Goal: Task Accomplishment & Management: Manage account settings

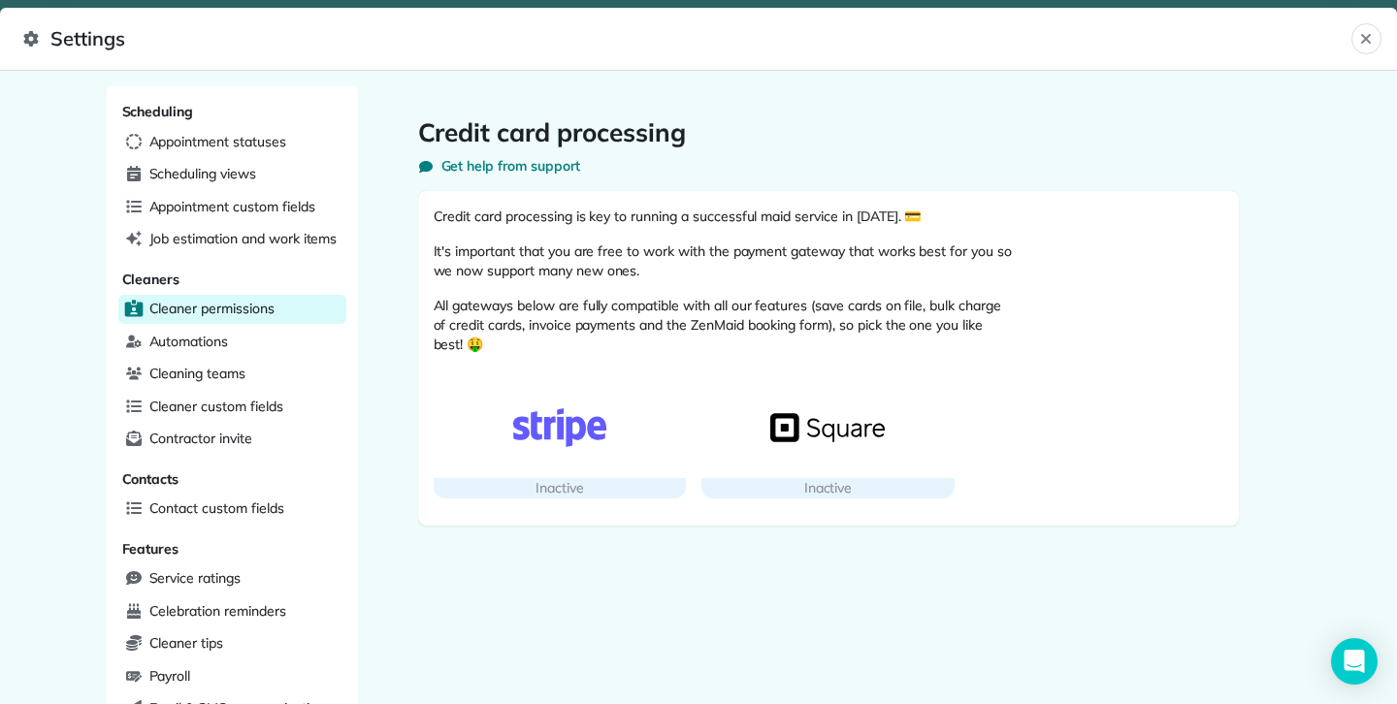
click at [219, 312] on span "Cleaner permissions" at bounding box center [211, 308] width 125 height 19
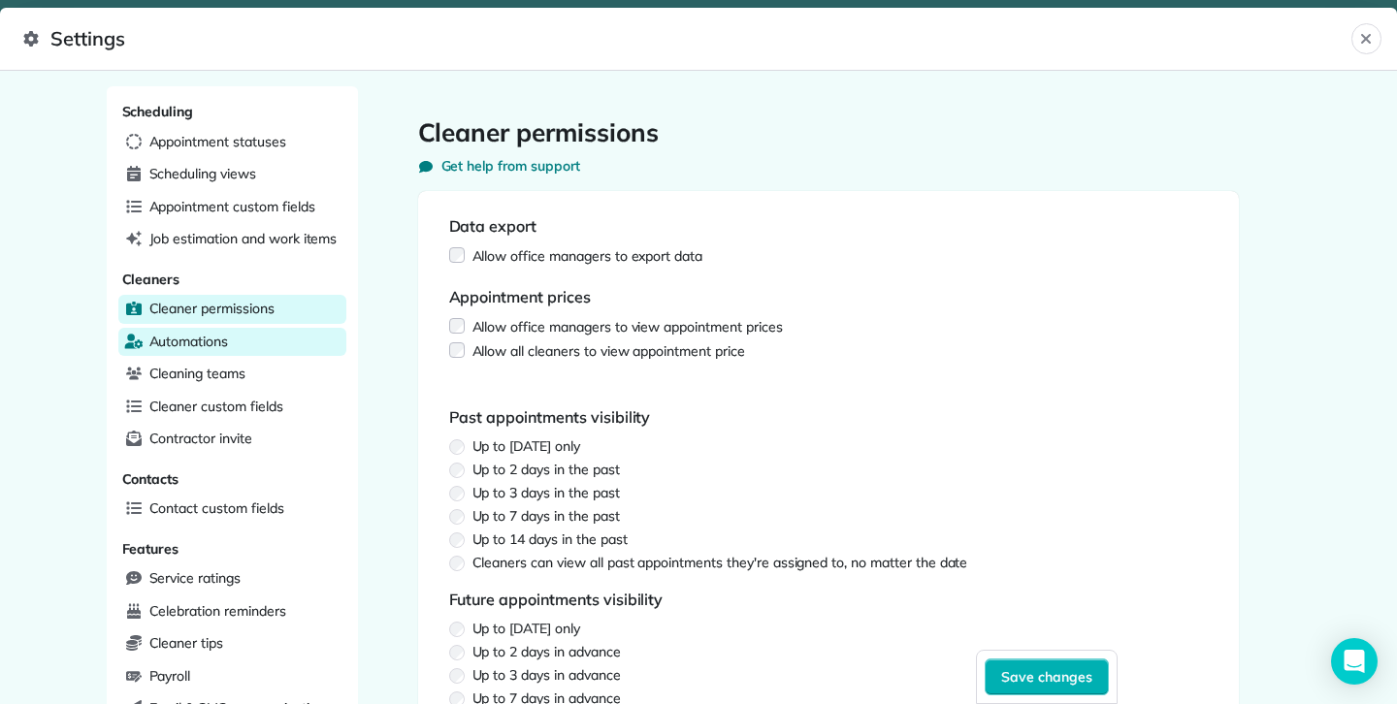
click at [228, 342] on span "Automations" at bounding box center [189, 341] width 80 height 19
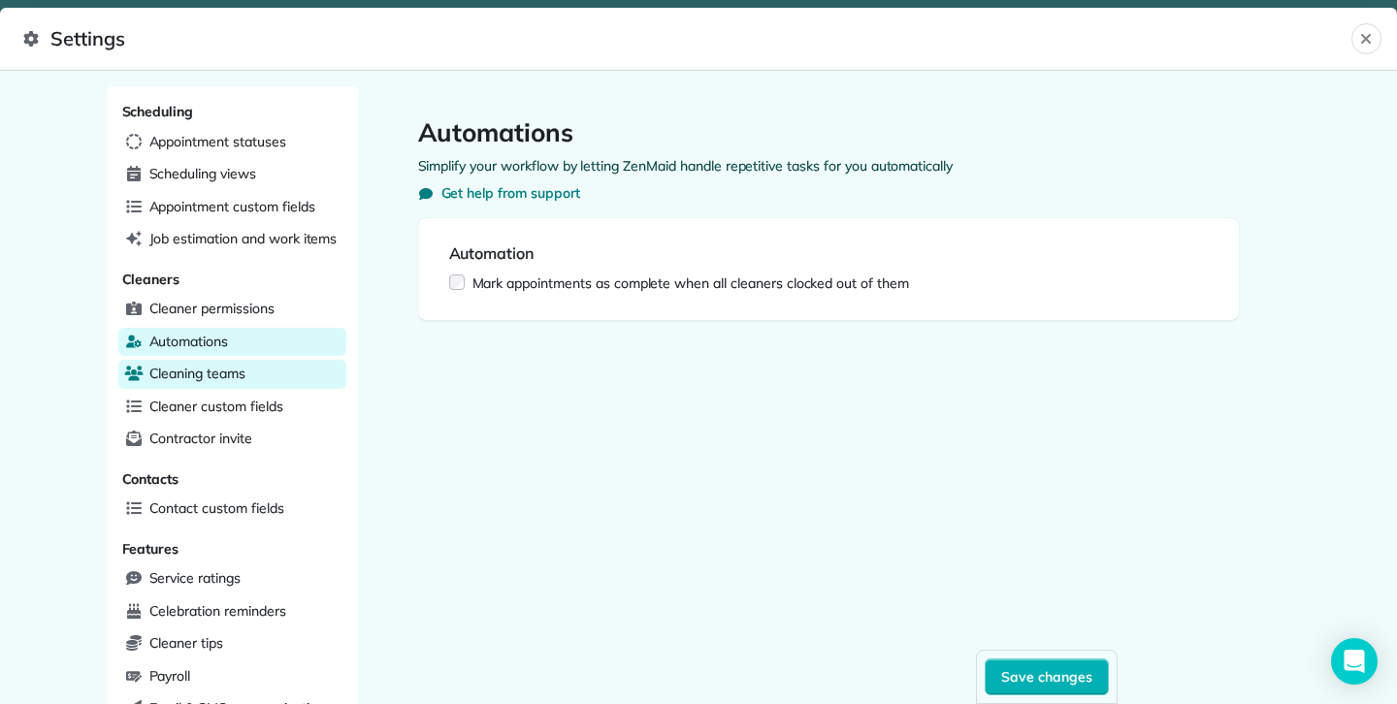
click at [271, 377] on div "Cleaning teams" at bounding box center [232, 374] width 228 height 29
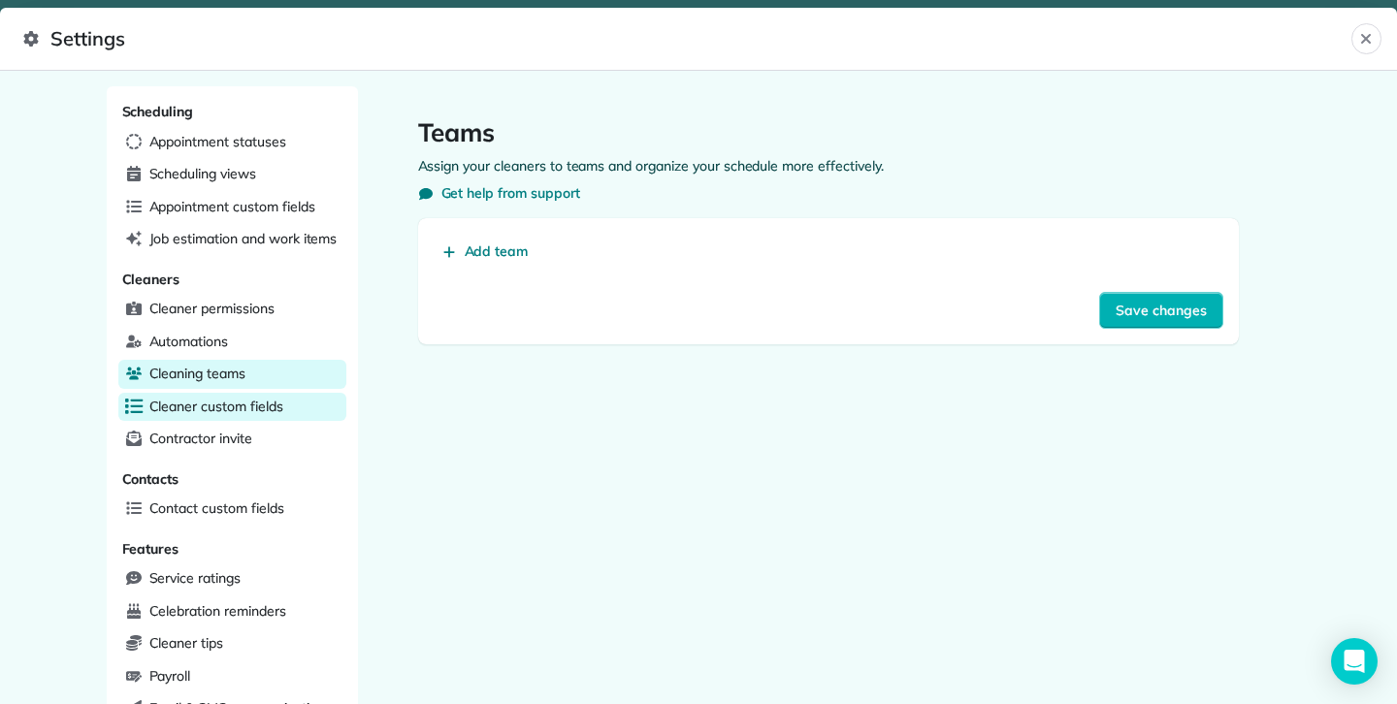
click at [240, 405] on span "Cleaner custom fields" at bounding box center [216, 406] width 134 height 19
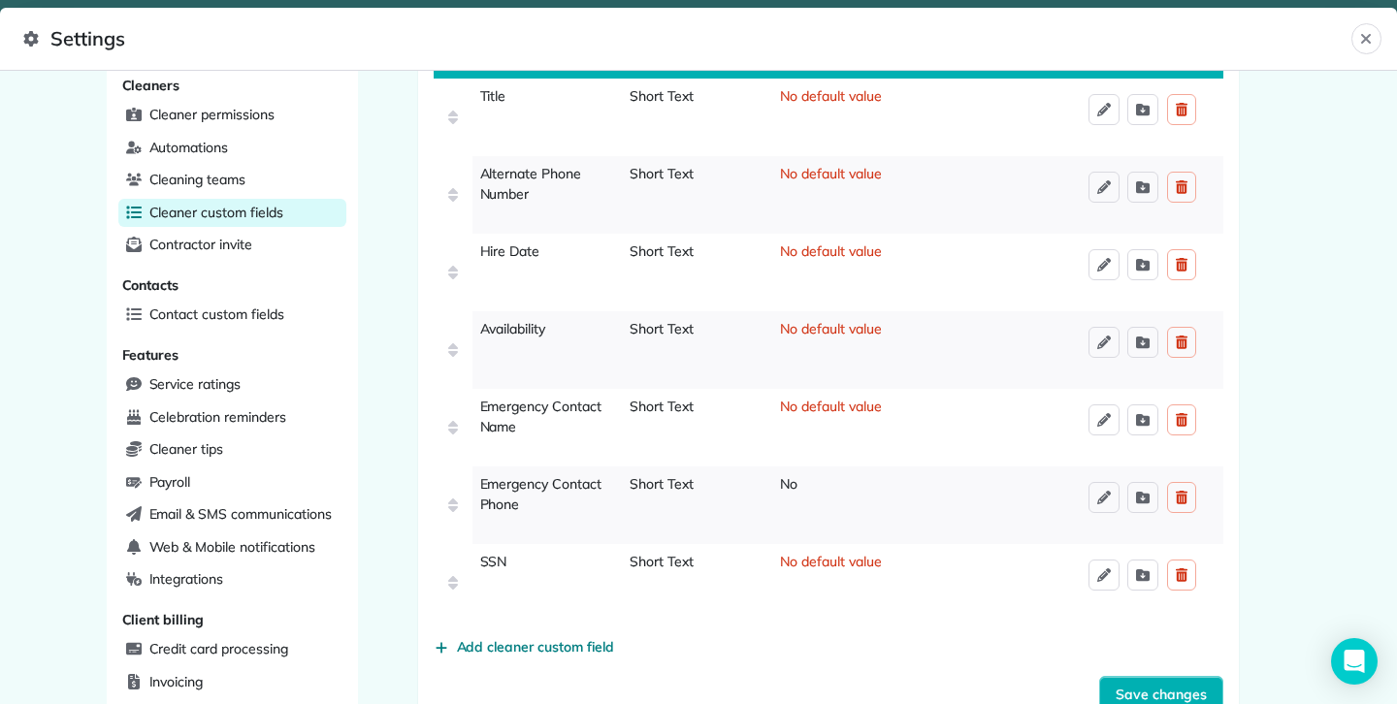
scroll to position [186, 0]
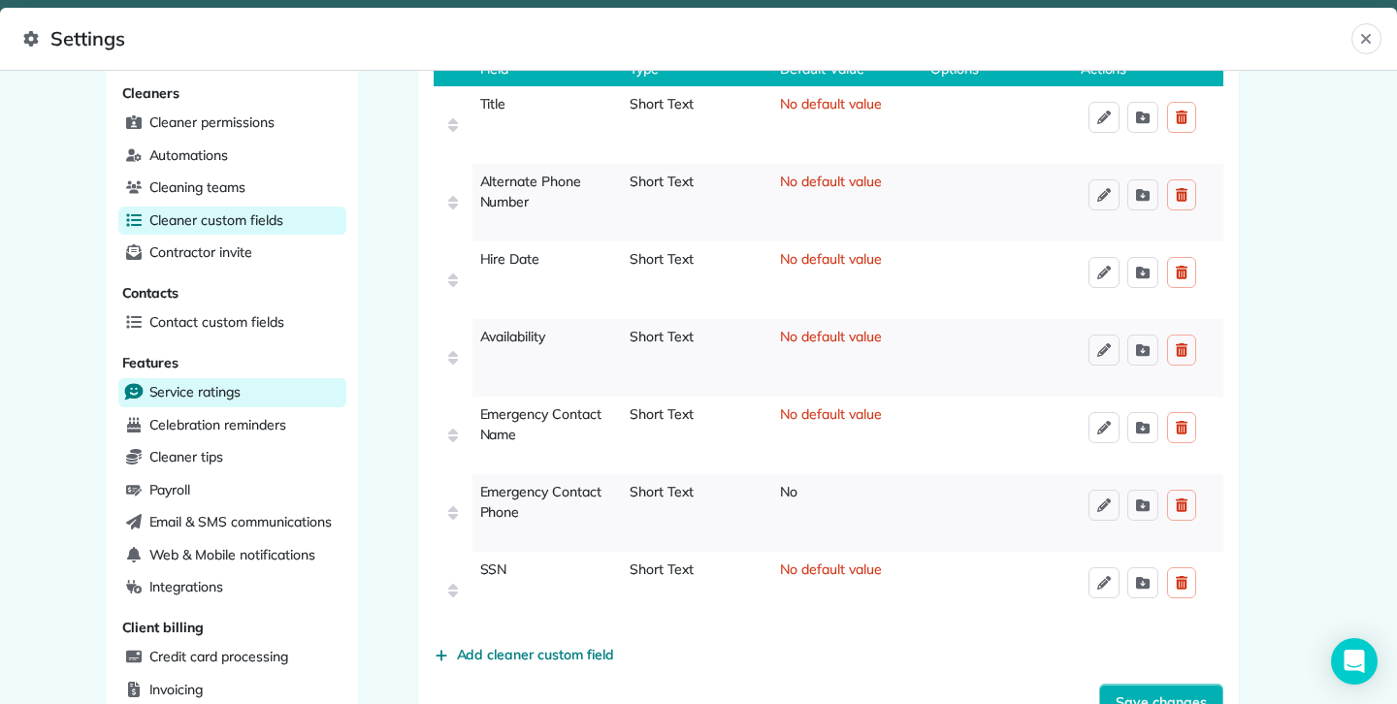
click at [157, 391] on span "Service ratings" at bounding box center [194, 391] width 91 height 19
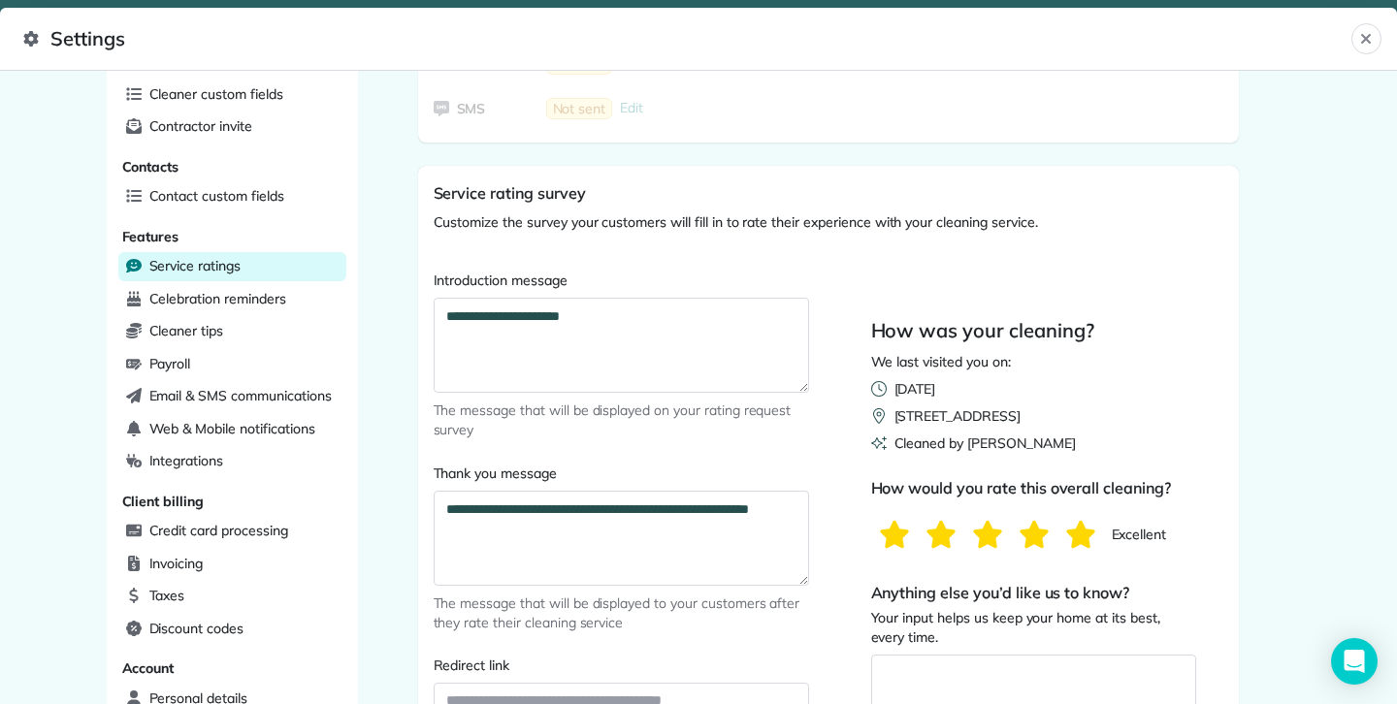
scroll to position [340, 0]
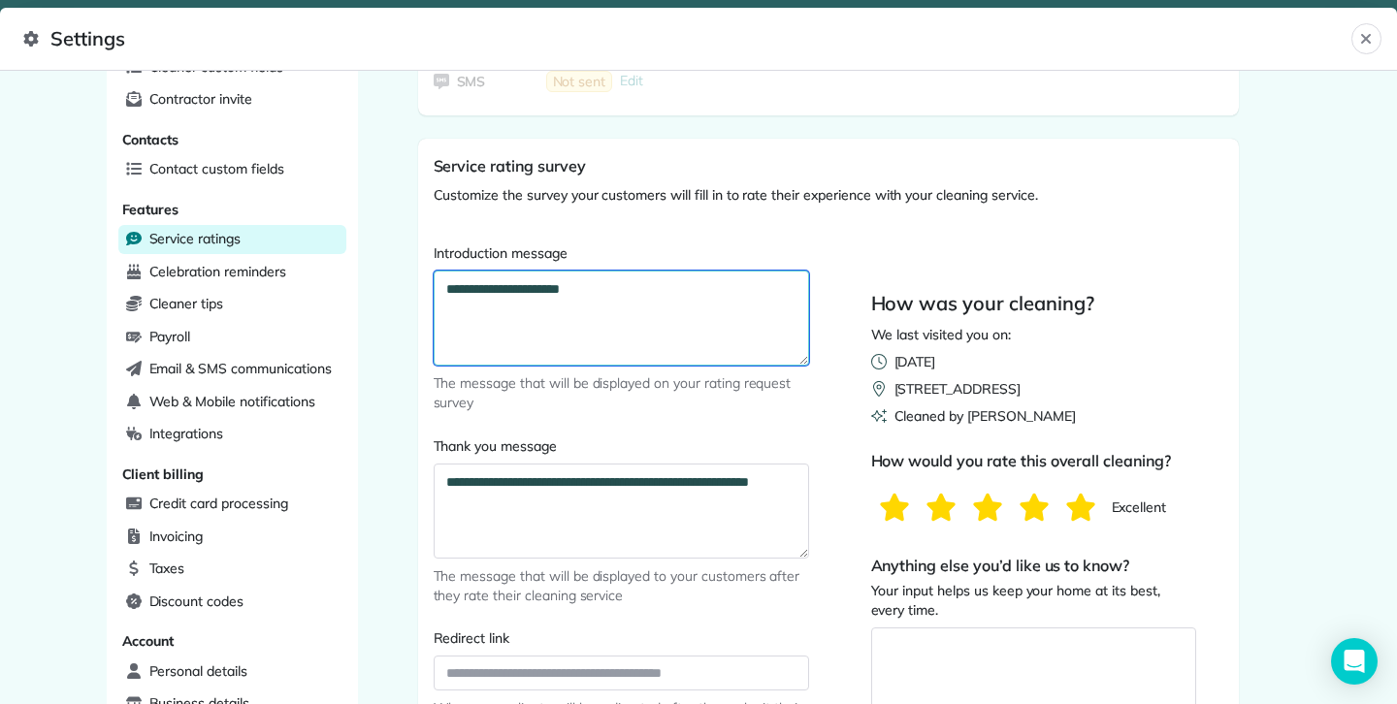
click at [470, 298] on textarea "**********" at bounding box center [622, 318] width 376 height 95
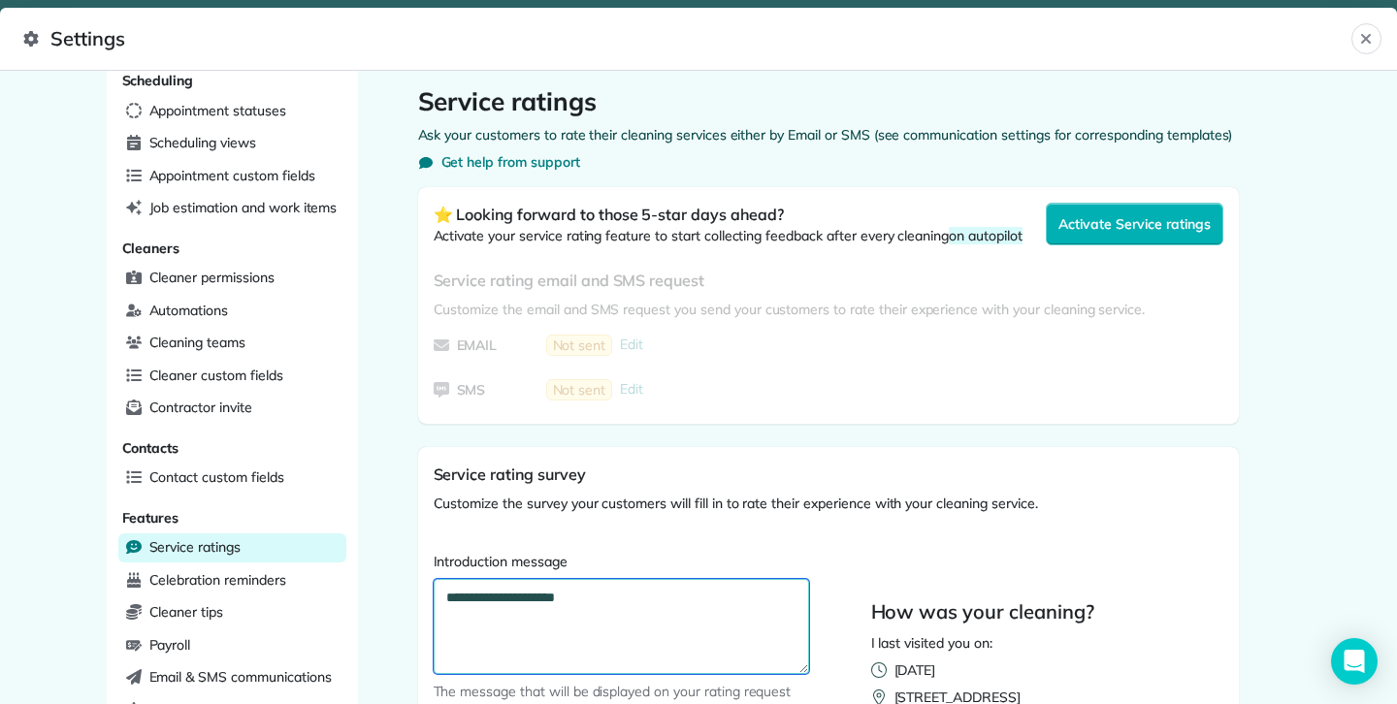
scroll to position [0, 0]
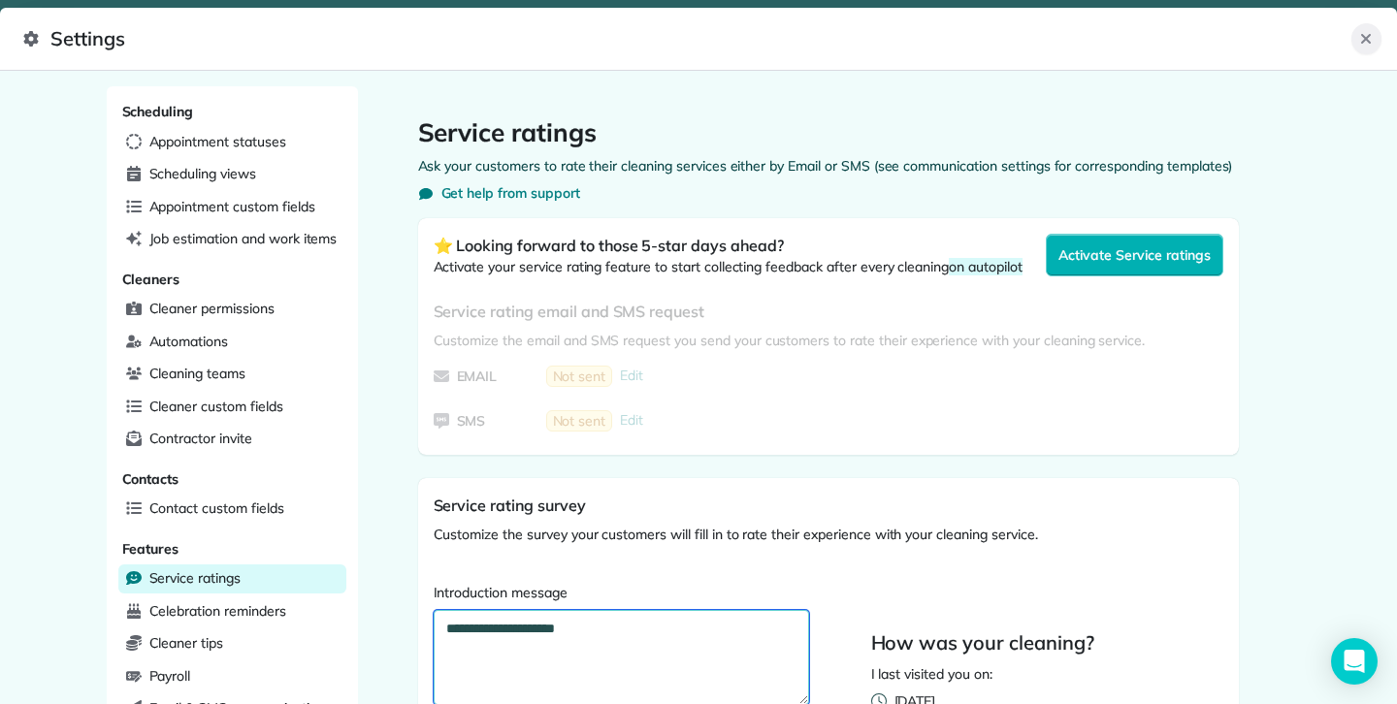
type textarea "**********"
click at [1357, 40] on button "Close" at bounding box center [1367, 38] width 30 height 31
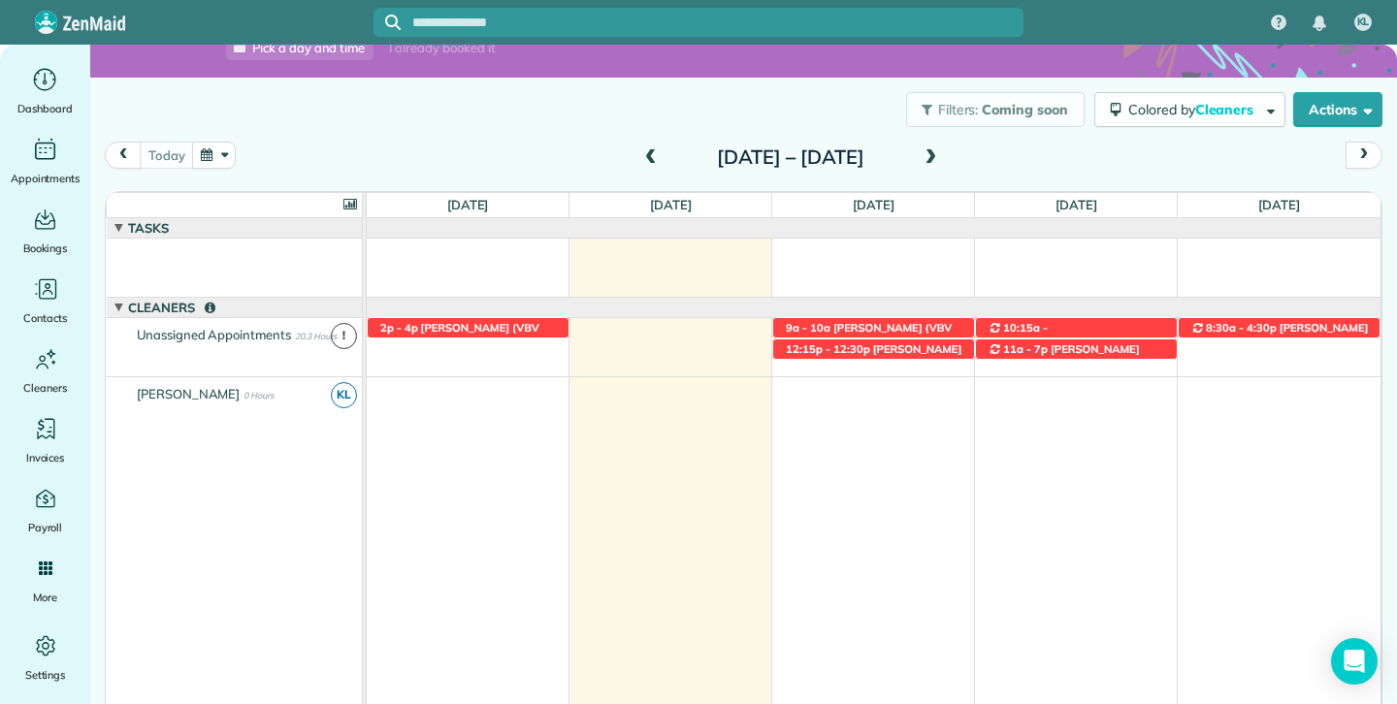
scroll to position [4, 0]
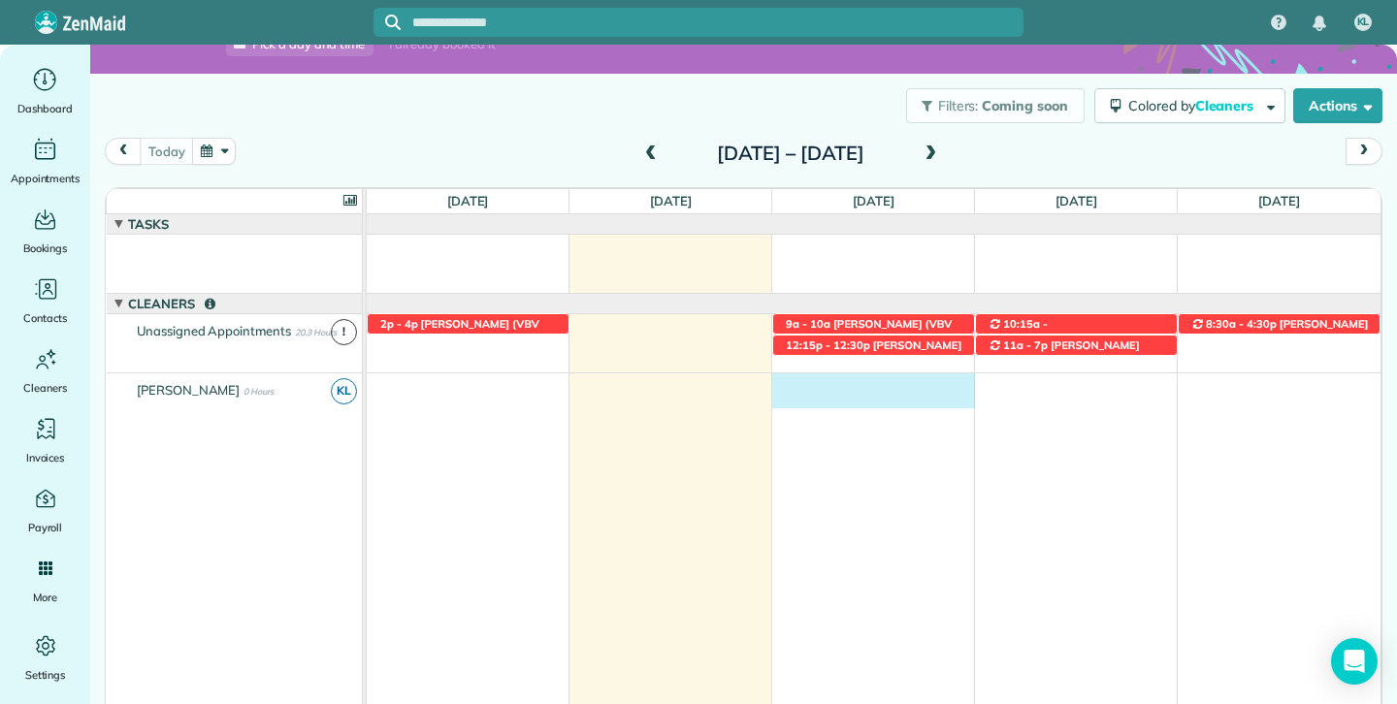
click at [783, 400] on div at bounding box center [874, 391] width 1014 height 35
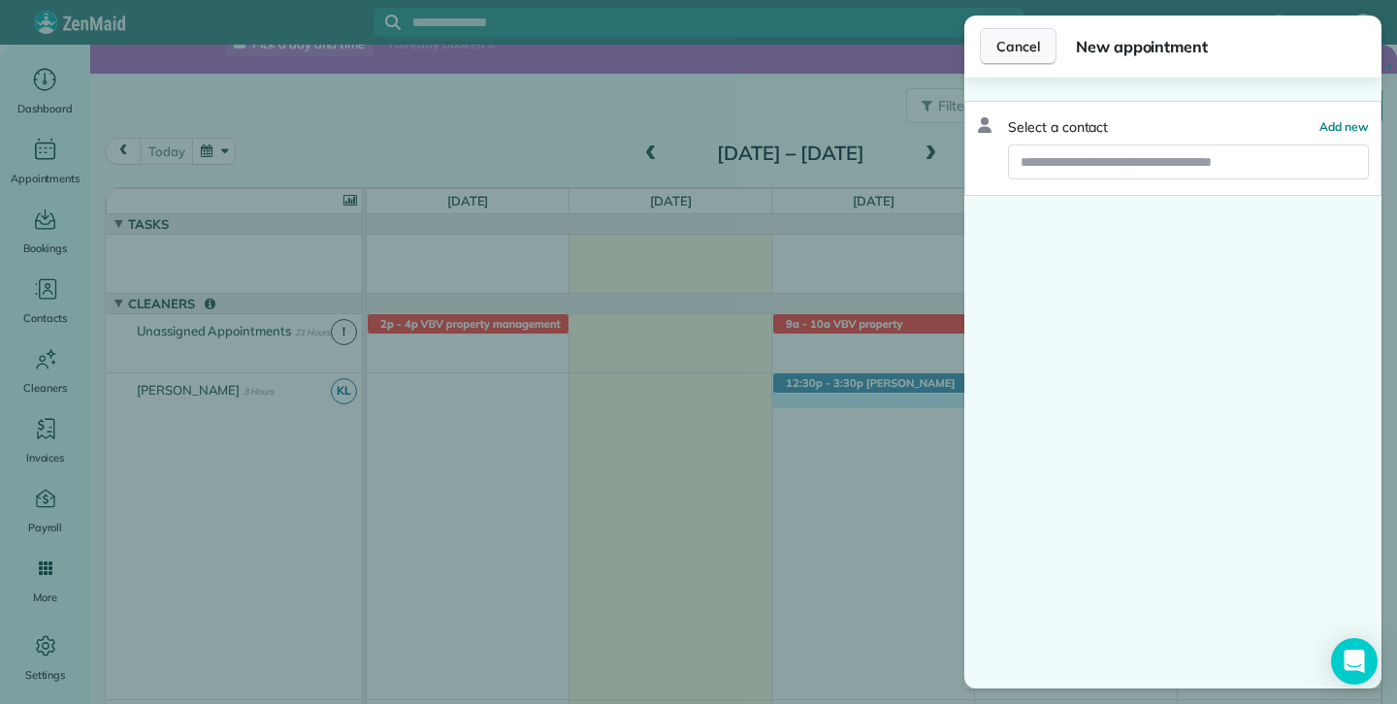
click at [1041, 49] on button "Cancel" at bounding box center [1018, 46] width 77 height 37
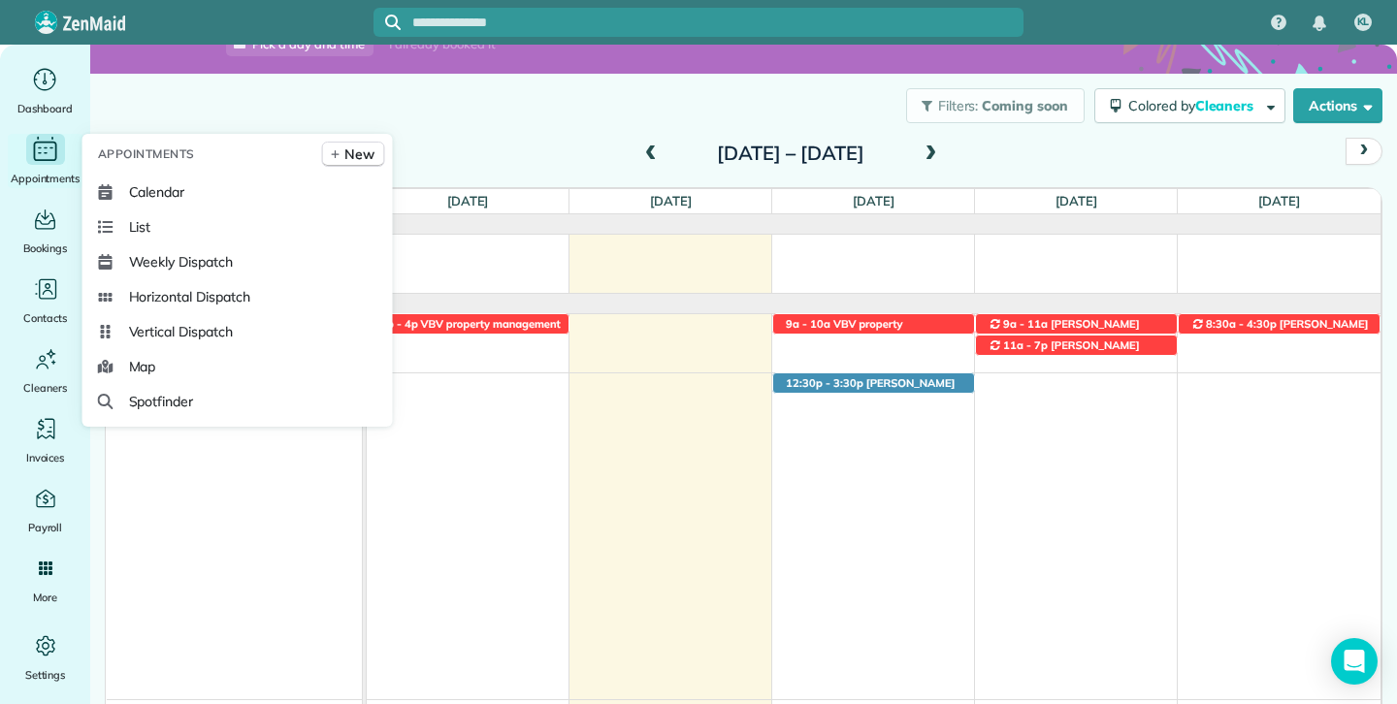
click at [53, 166] on div "Appointments" at bounding box center [46, 161] width 78 height 54
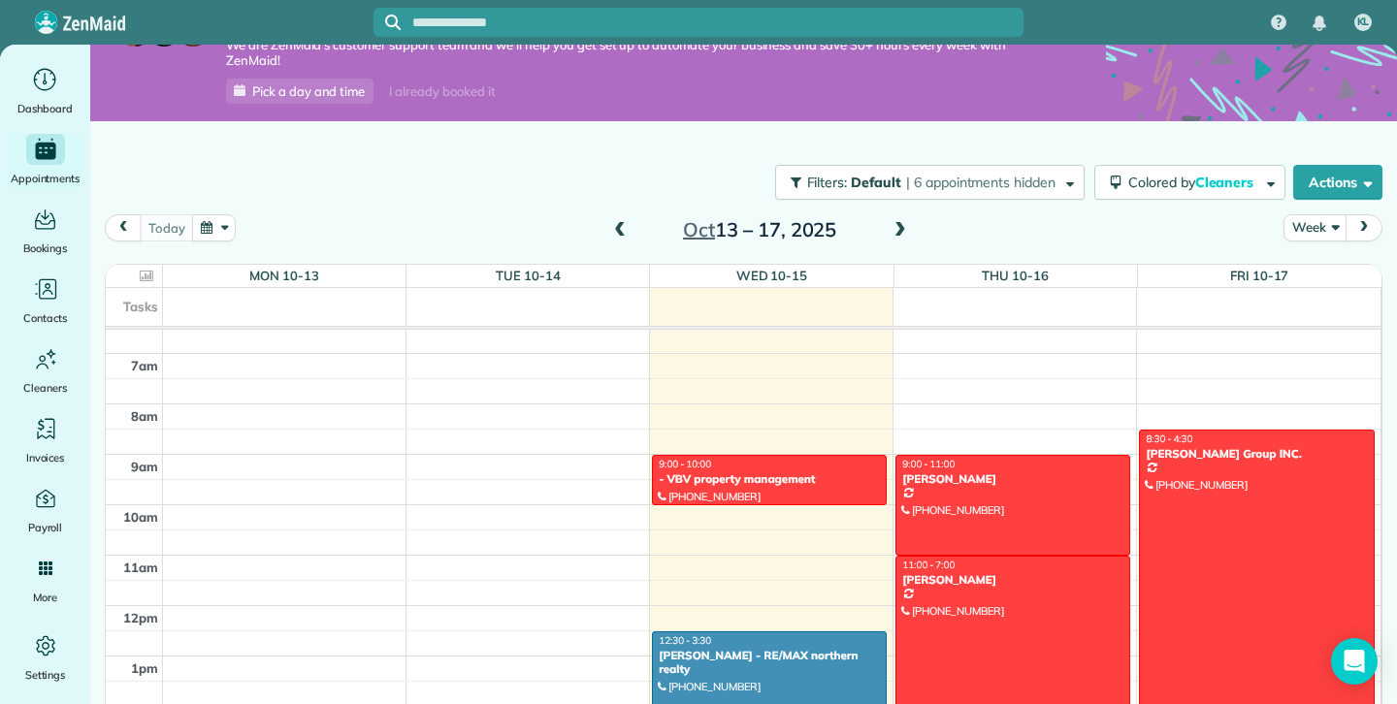
scroll to position [327, 0]
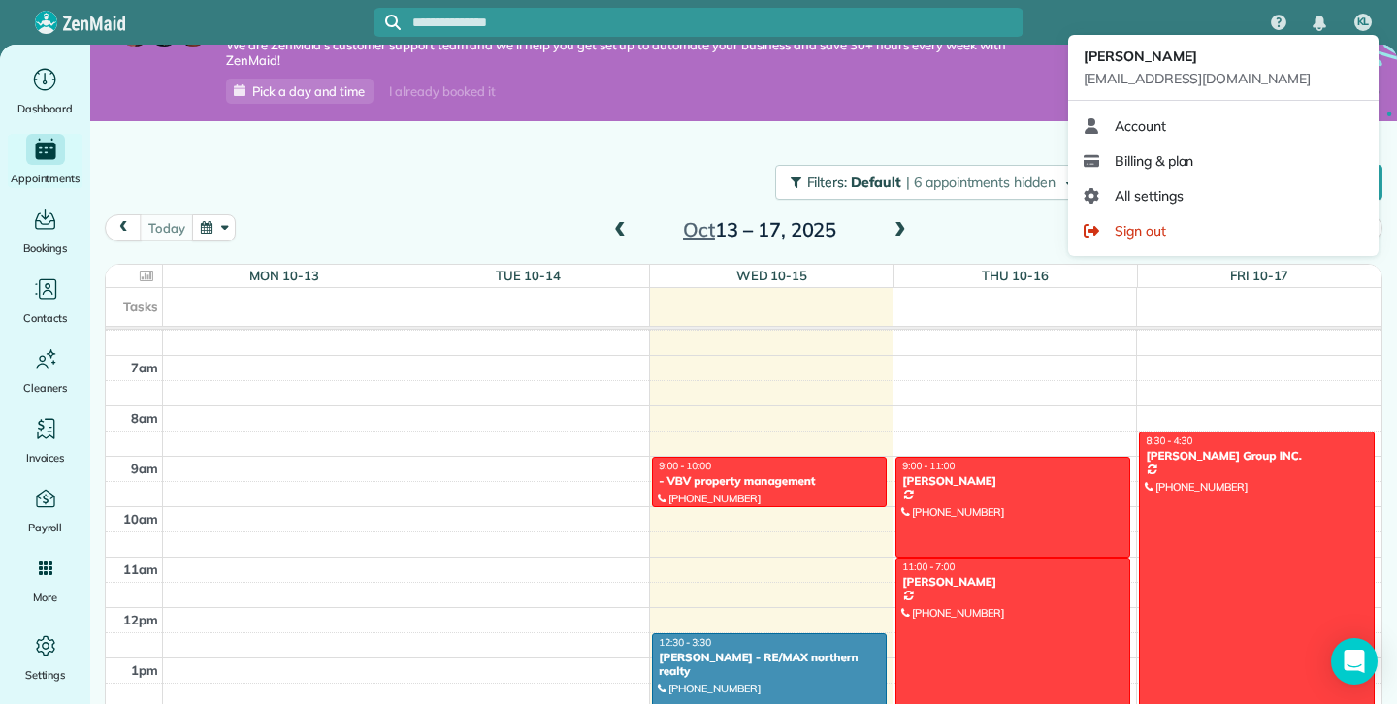
click at [1363, 35] on div "[PERSON_NAME] [EMAIL_ADDRESS][DOMAIN_NAME]" at bounding box center [1223, 68] width 311 height 66
click at [1214, 131] on link "Account" at bounding box center [1223, 126] width 295 height 35
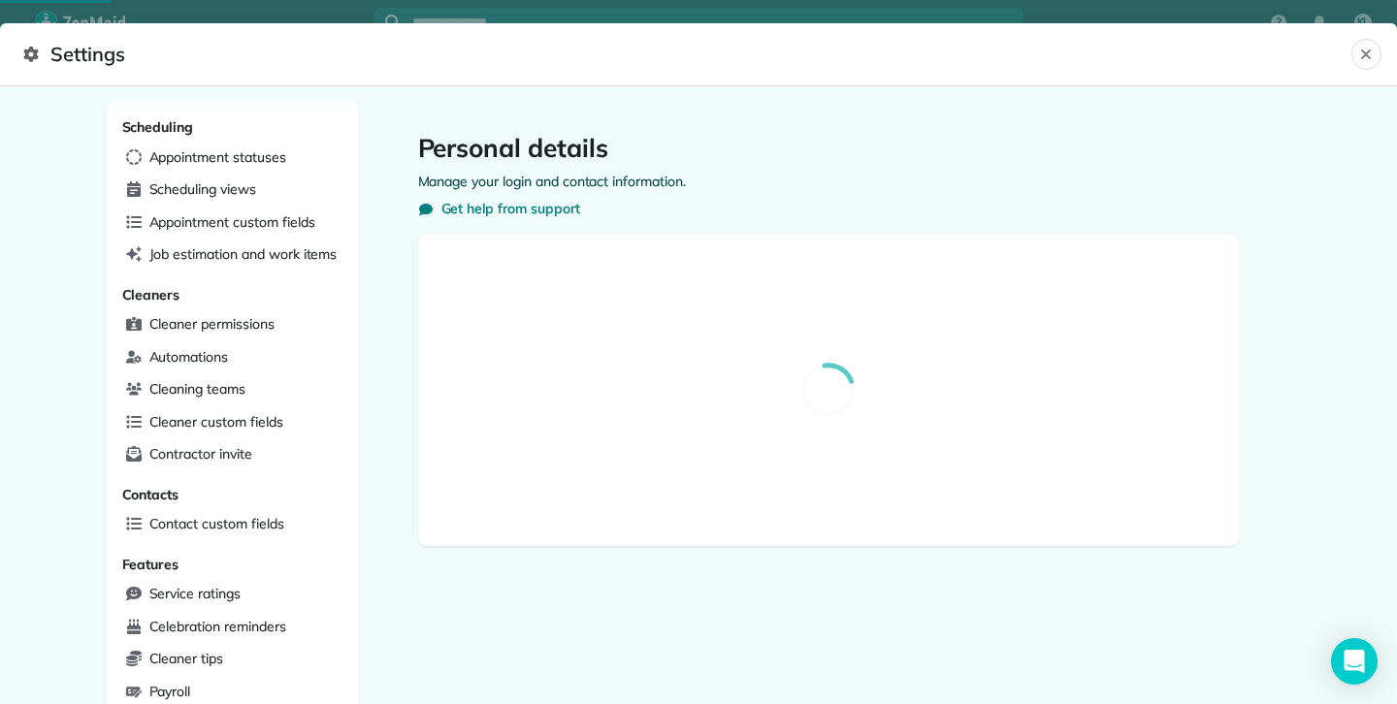
select select "**"
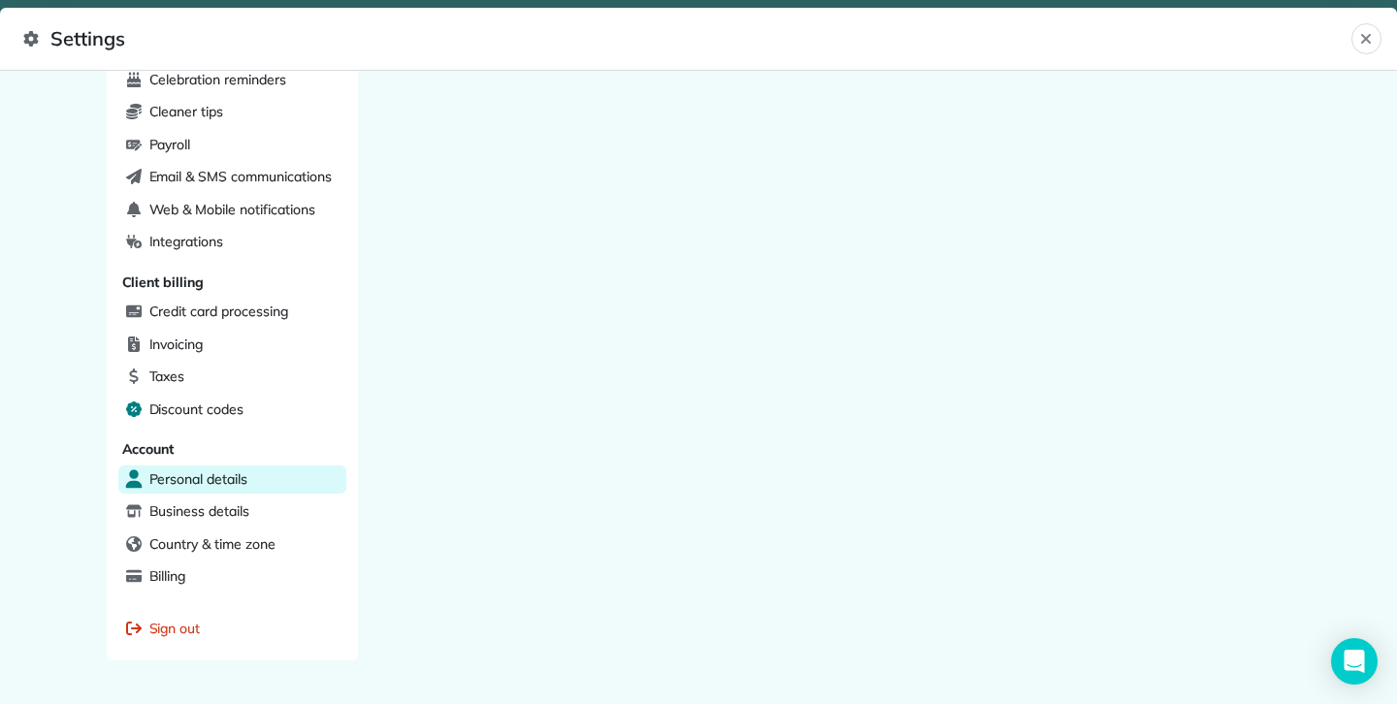
scroll to position [570, 0]
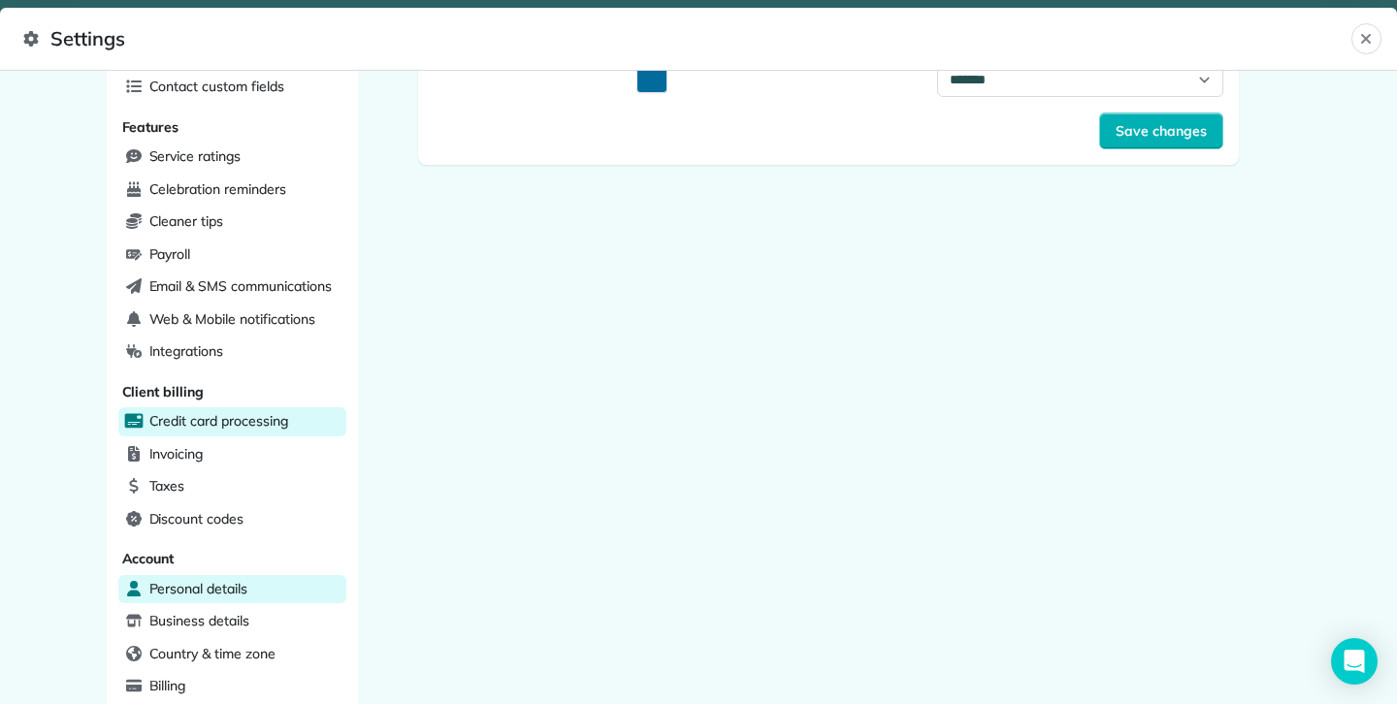
click at [226, 411] on span "Credit card processing" at bounding box center [218, 420] width 139 height 19
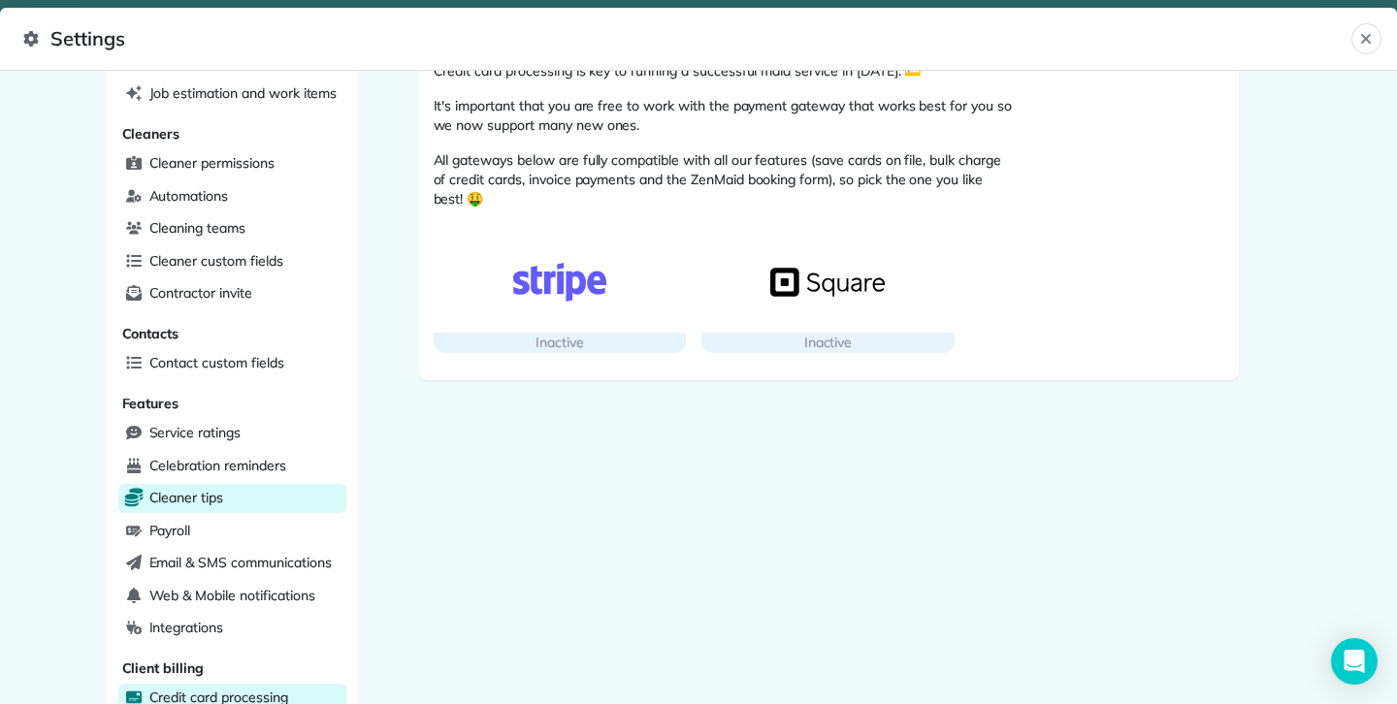
click at [234, 484] on div "Cleaner tips" at bounding box center [232, 498] width 228 height 29
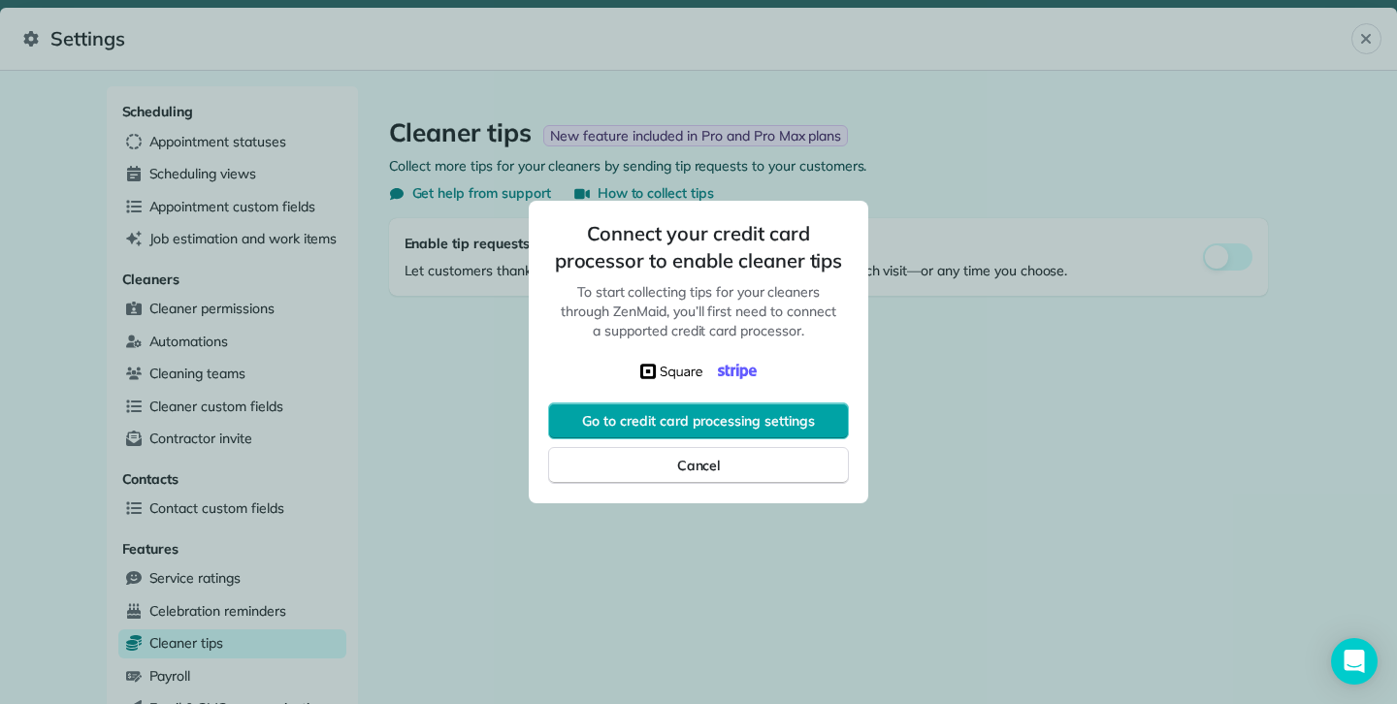
click at [757, 421] on span "Go to credit card processing settings" at bounding box center [698, 420] width 233 height 19
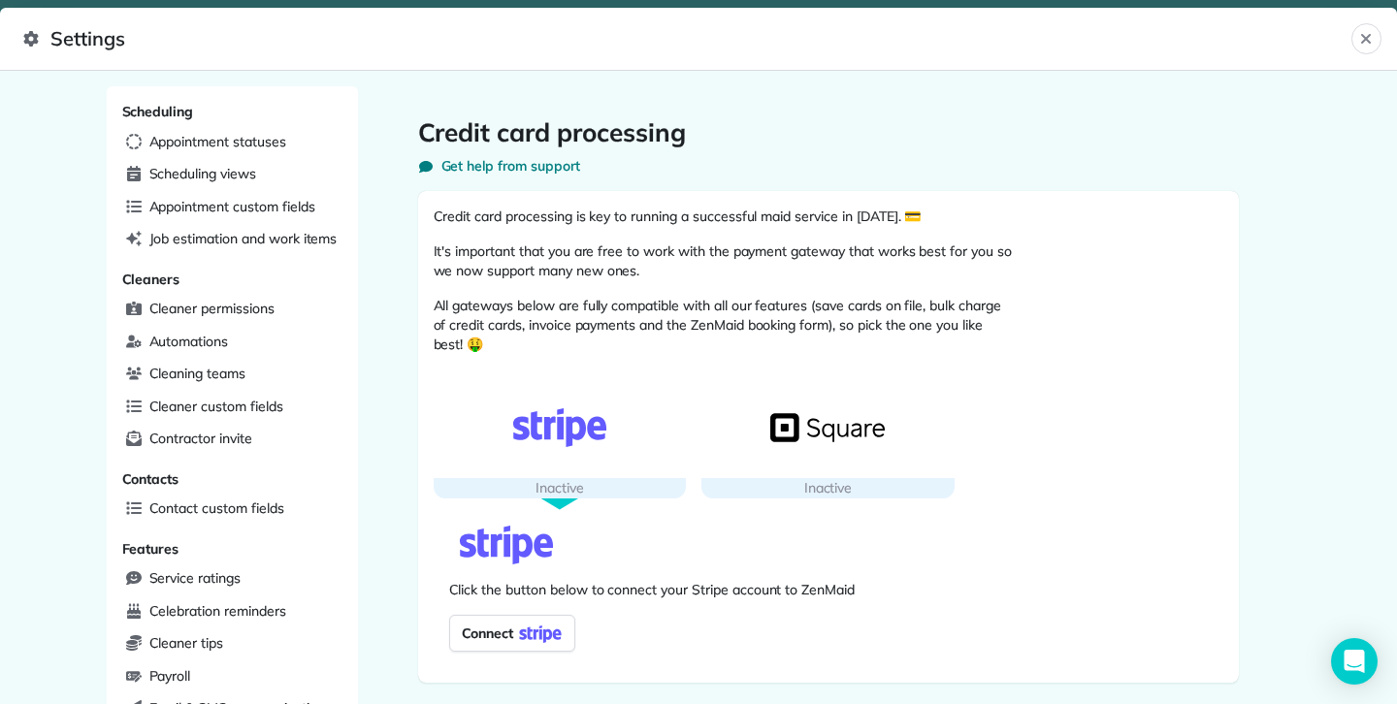
click at [570, 426] on img "button" at bounding box center [560, 428] width 114 height 39
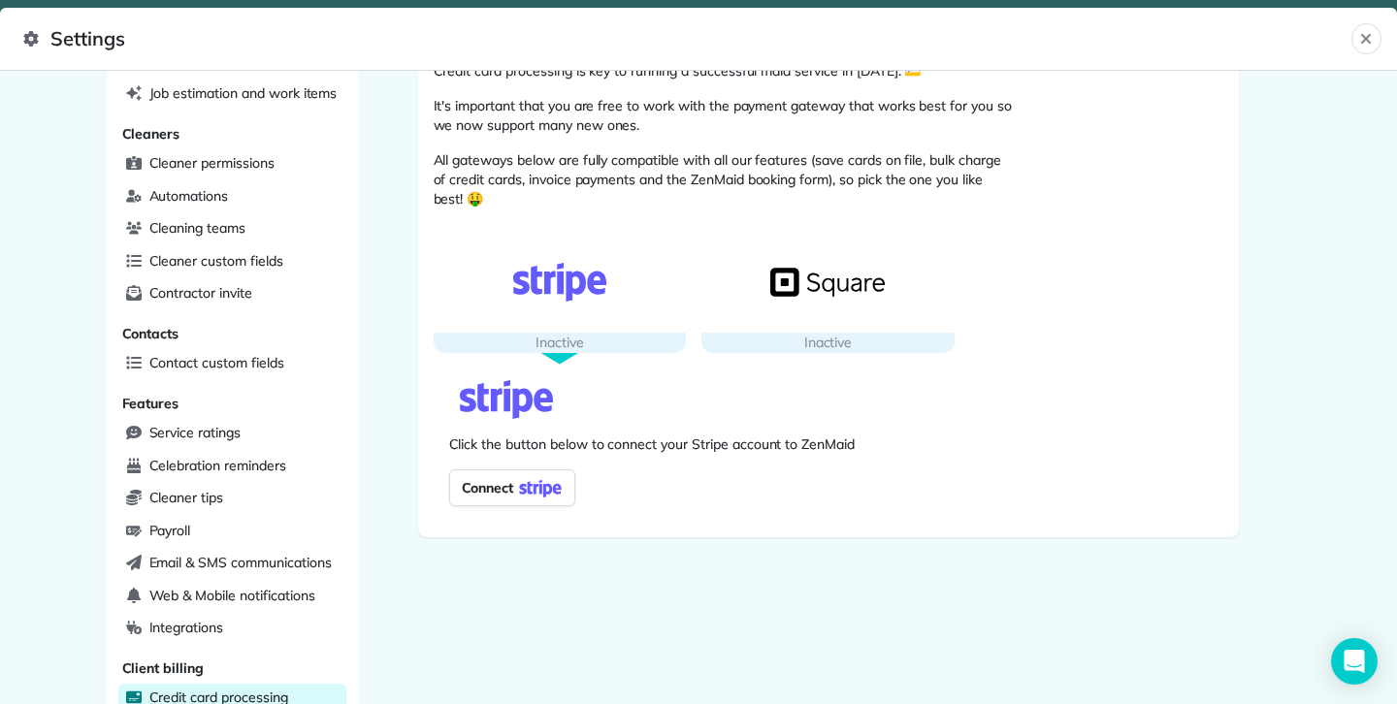
scroll to position [147, 0]
click at [539, 494] on img at bounding box center [540, 486] width 54 height 27
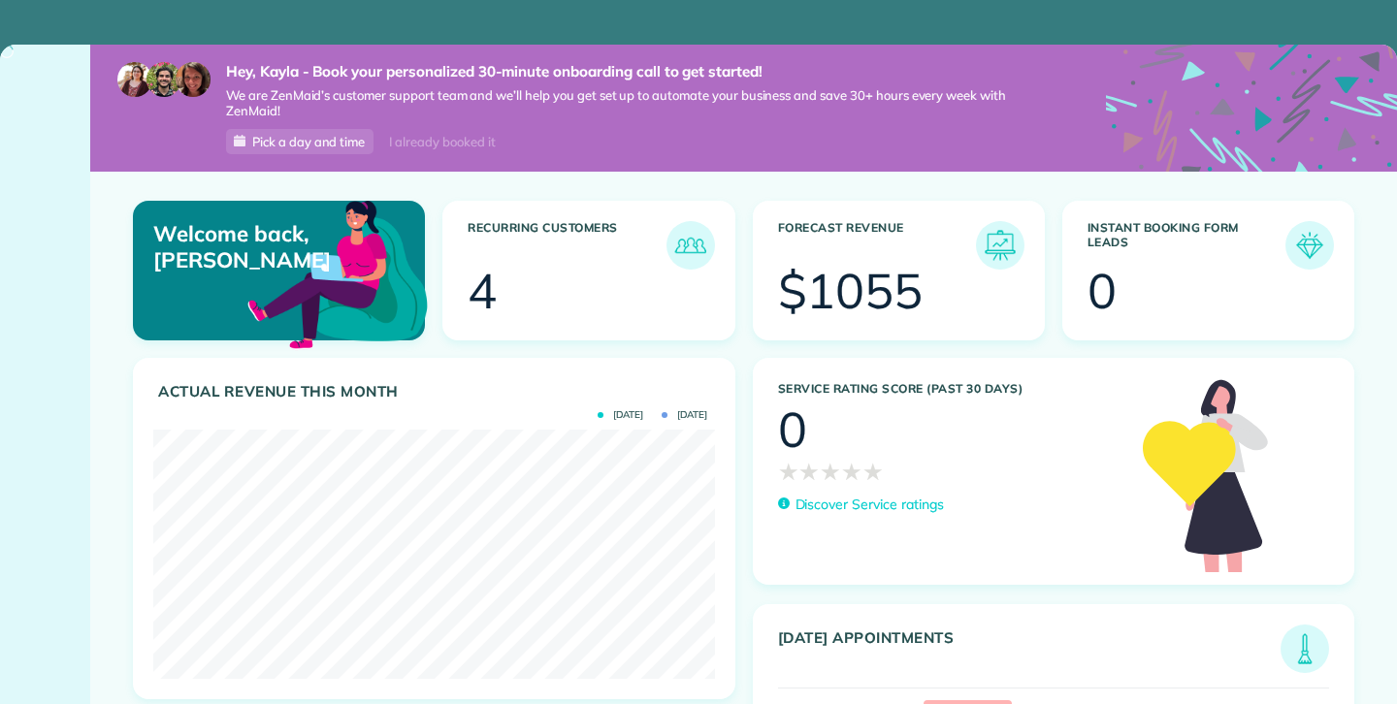
scroll to position [249, 561]
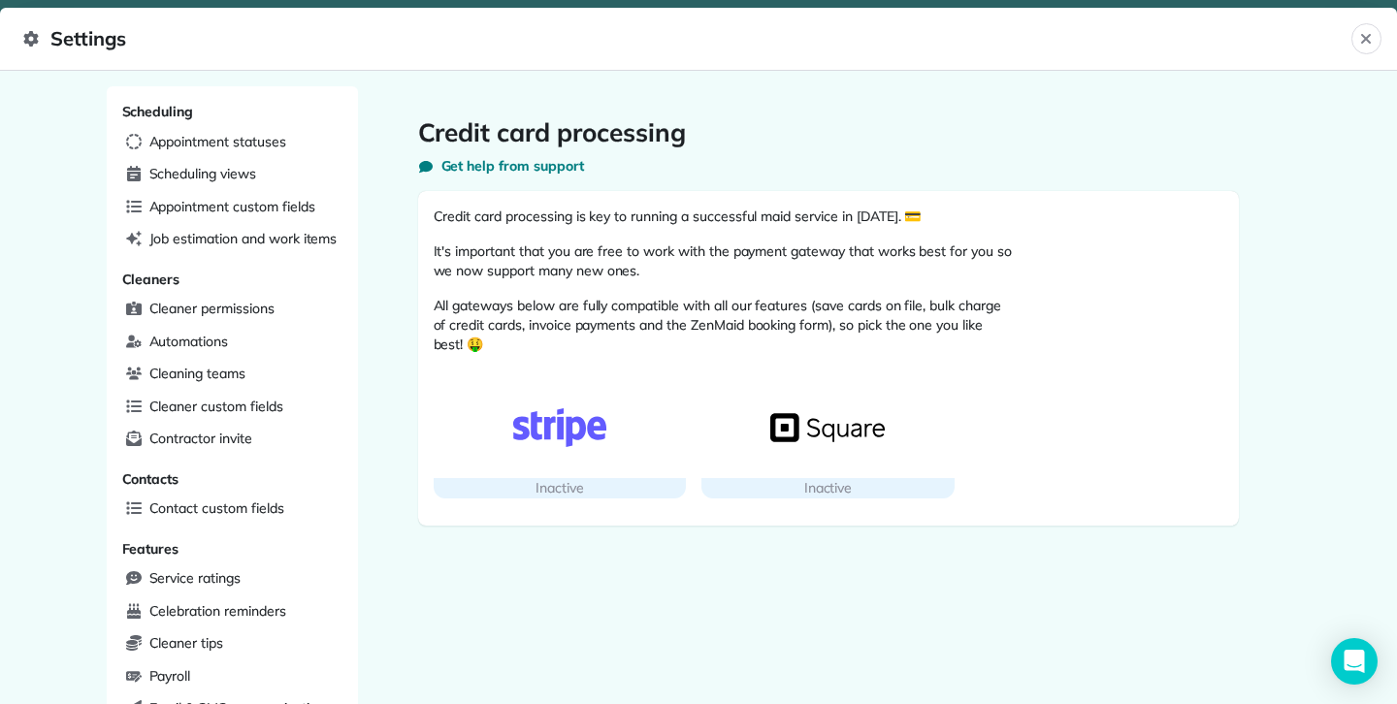
click at [772, 444] on img "button" at bounding box center [827, 428] width 114 height 39
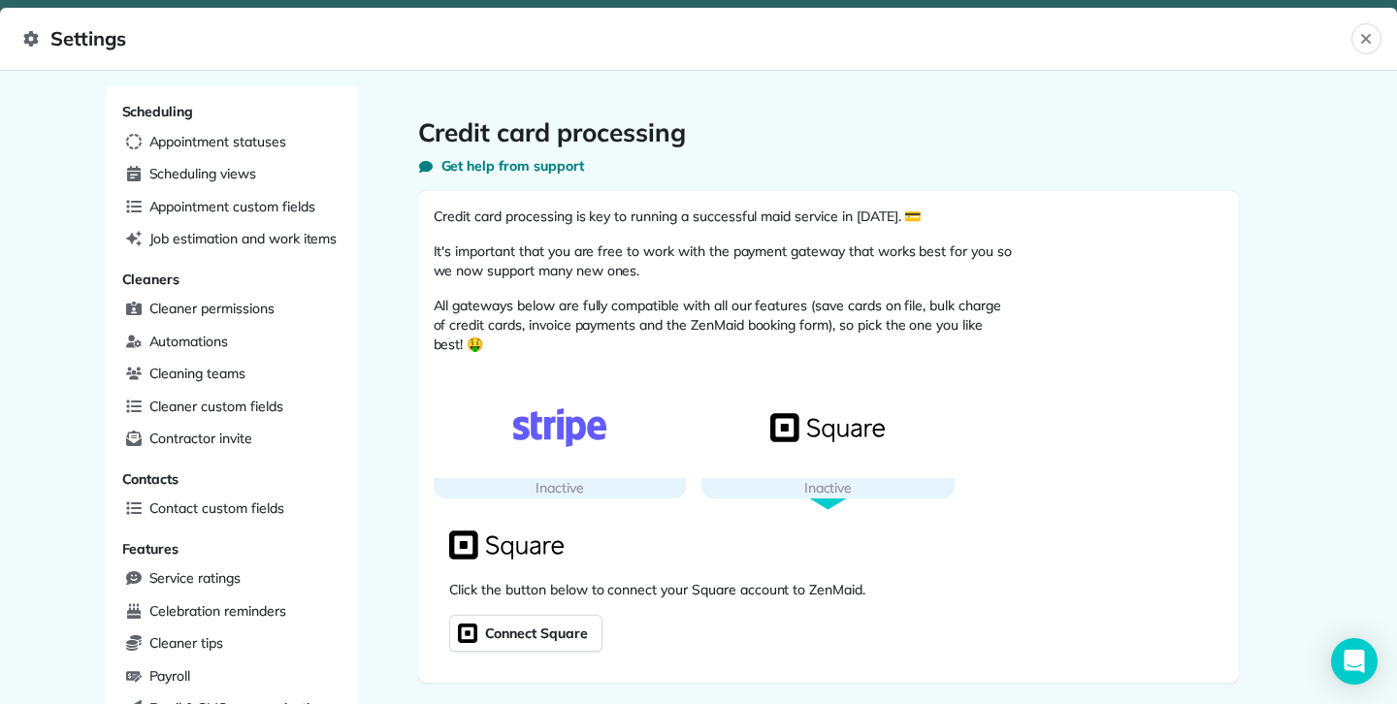
click at [555, 644] on span "Connect Square" at bounding box center [534, 633] width 107 height 27
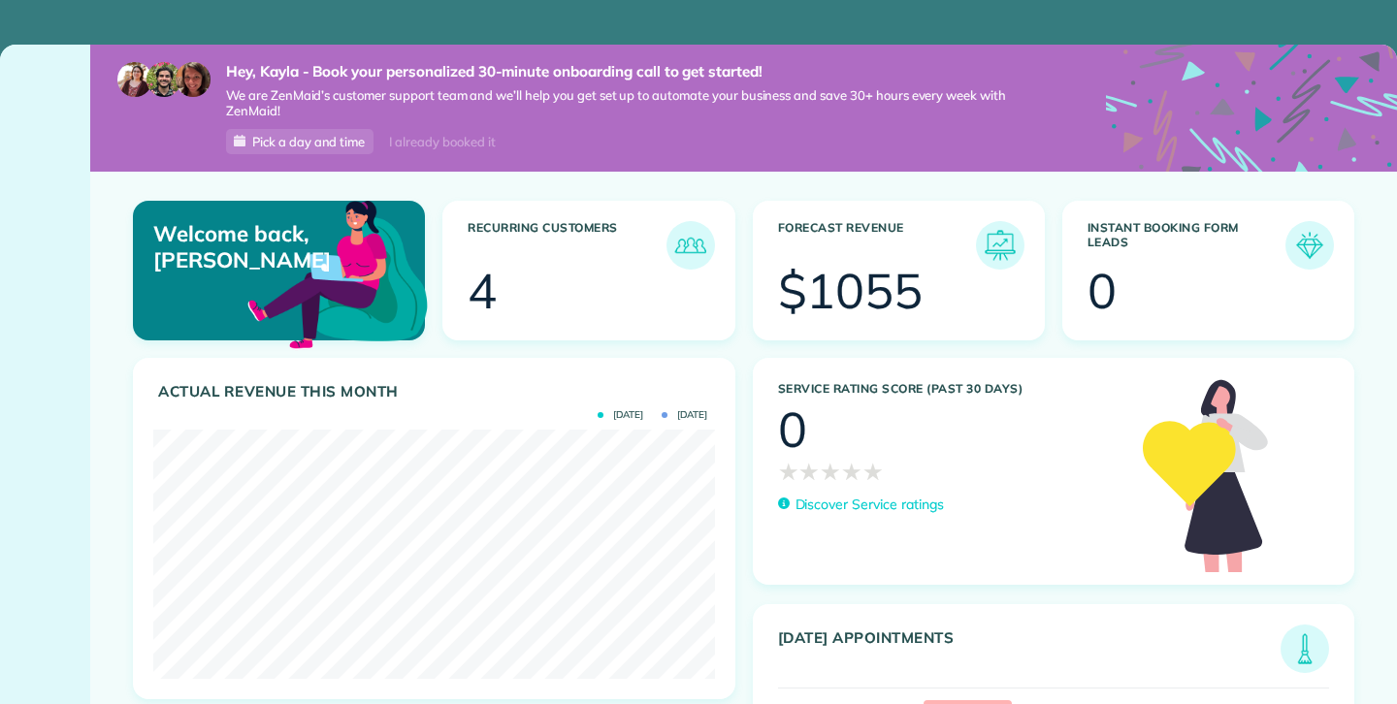
scroll to position [249, 561]
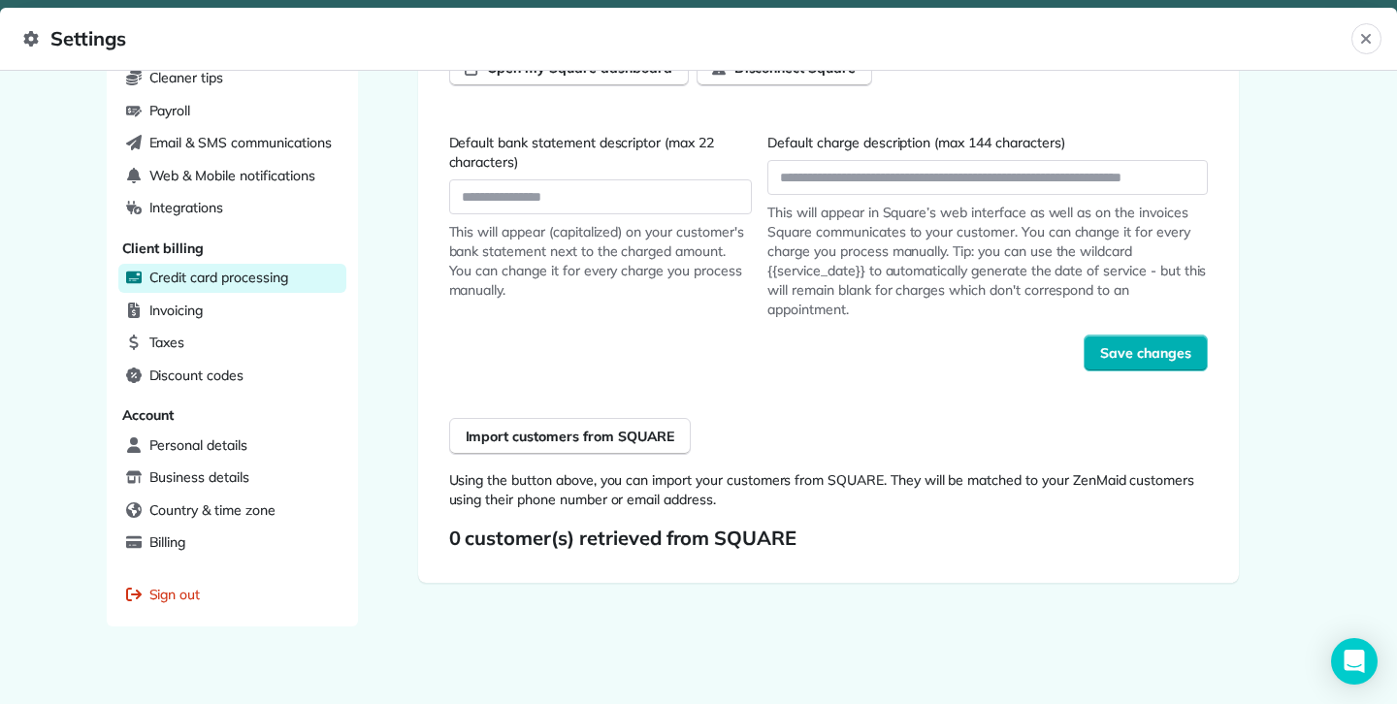
scroll to position [560, 0]
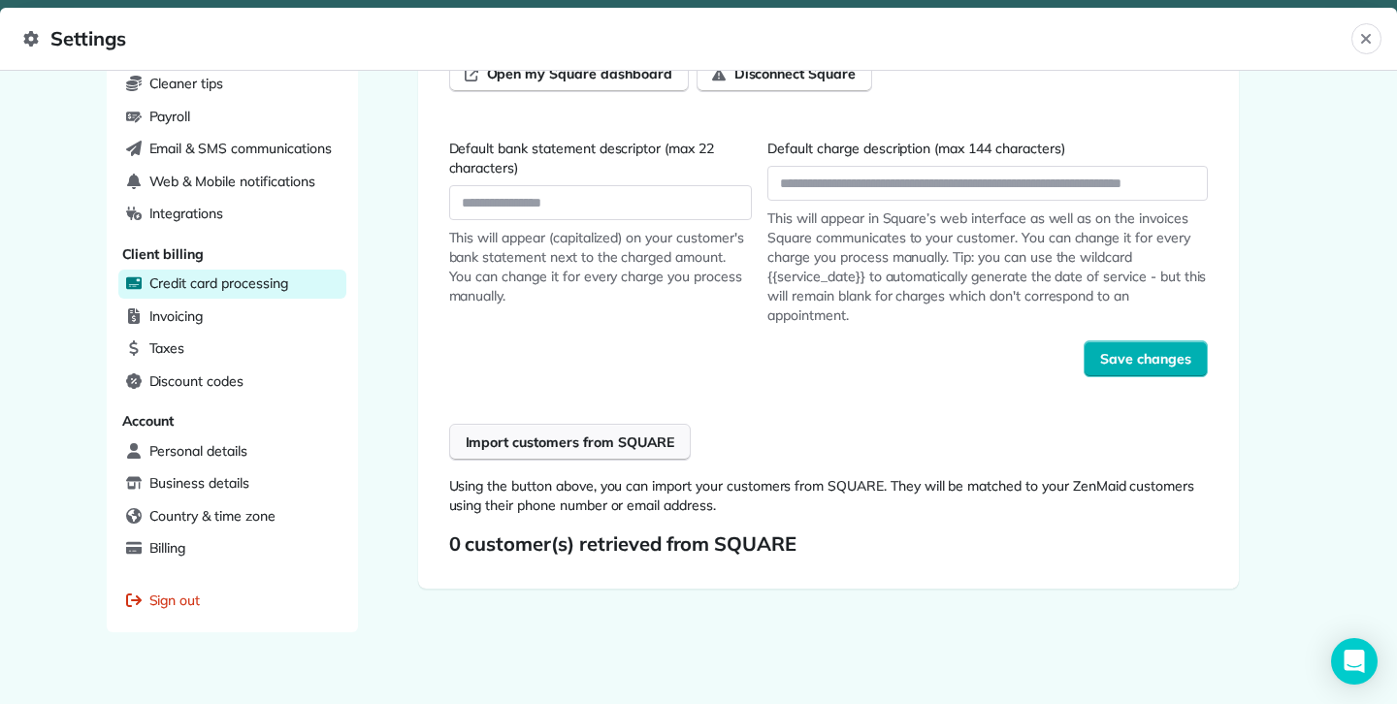
click at [619, 439] on span "Import customers from SQUARE" at bounding box center [571, 442] width 210 height 19
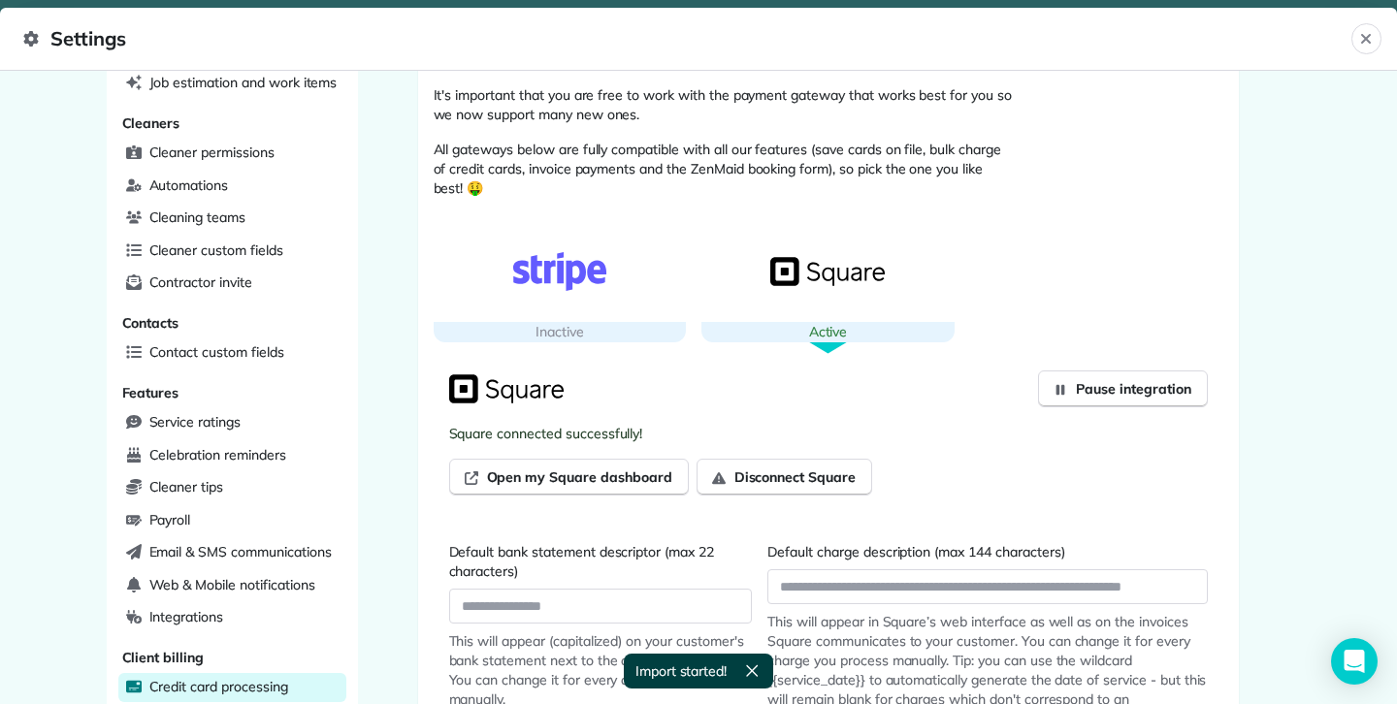
scroll to position [178, 0]
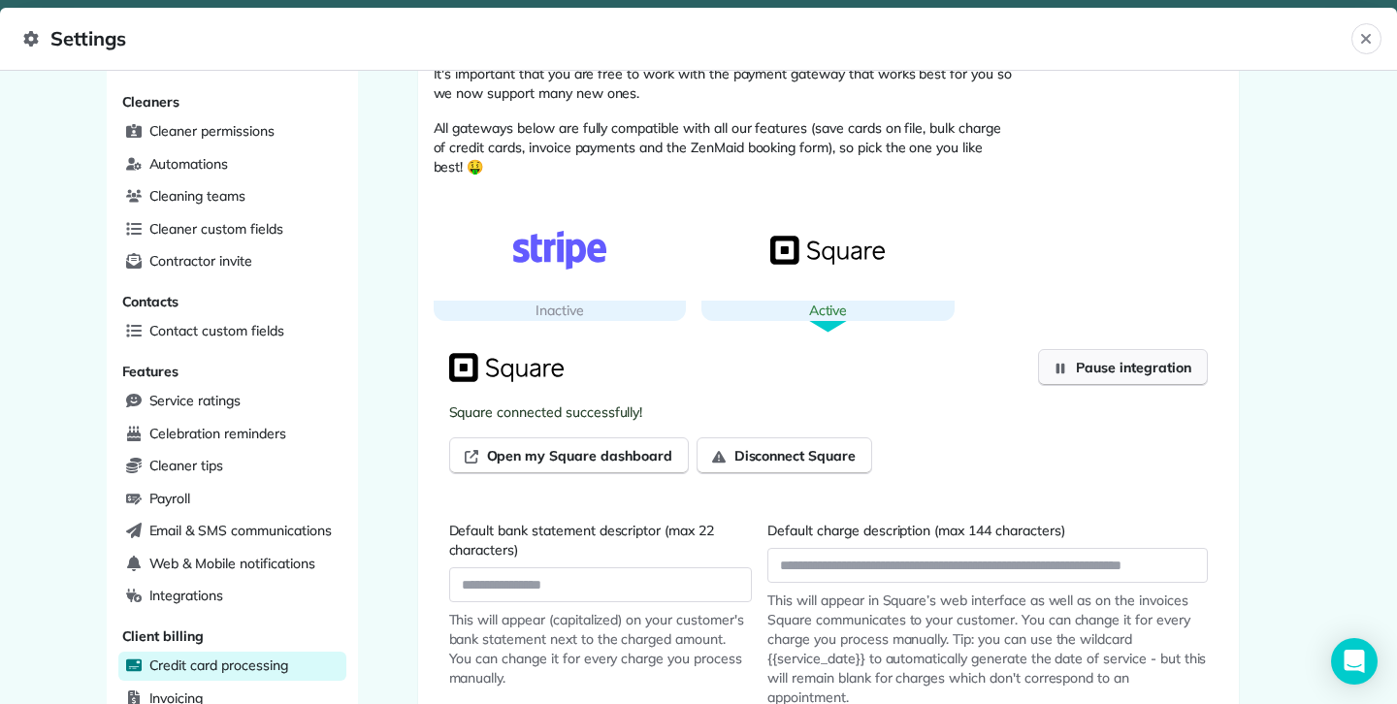
click at [1104, 362] on span "Pause integration" at bounding box center [1133, 367] width 114 height 19
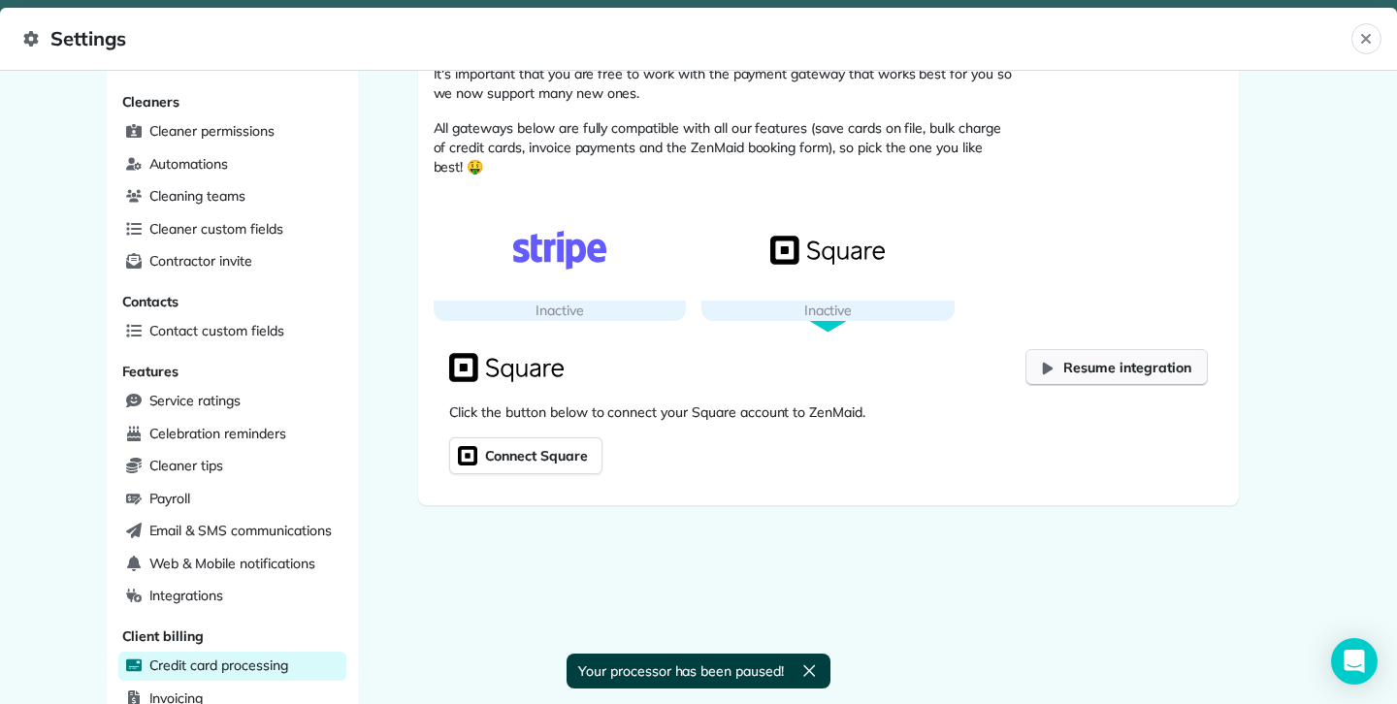
click at [1063, 376] on button "Resume integration" at bounding box center [1116, 367] width 181 height 37
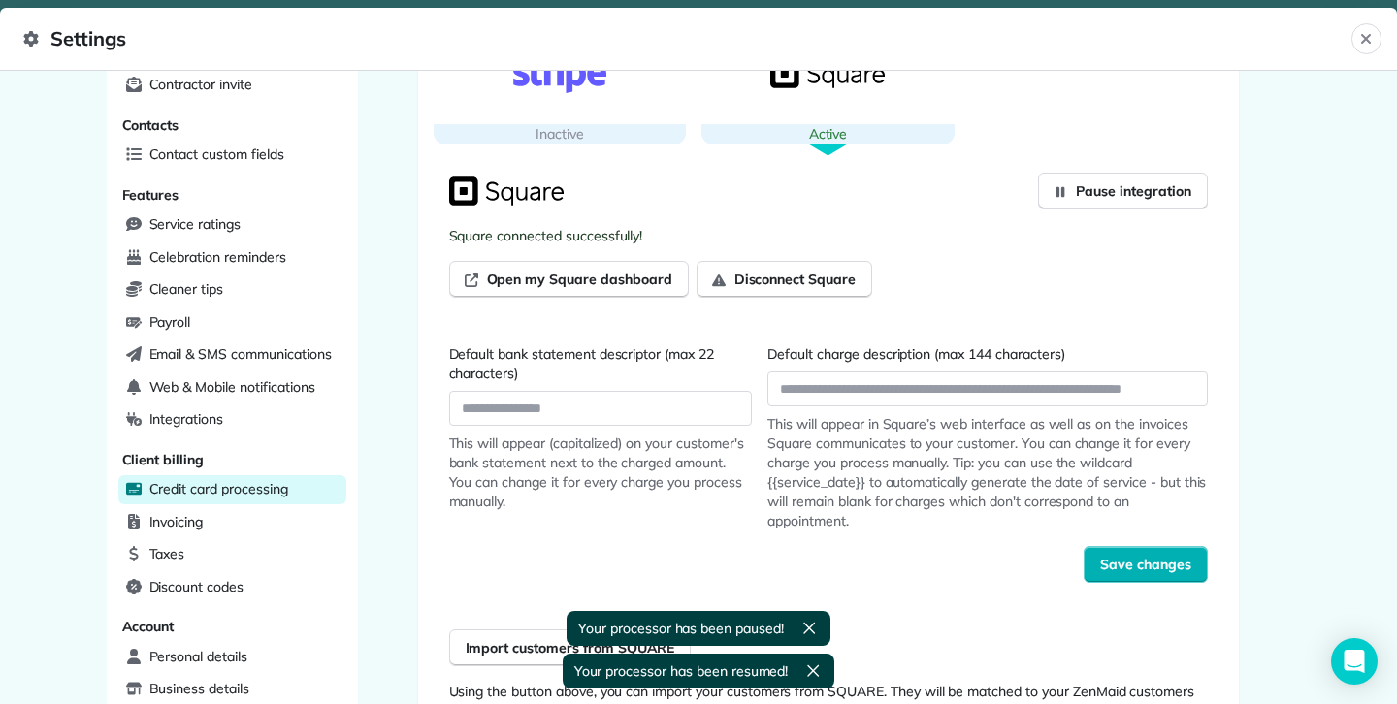
scroll to position [366, 0]
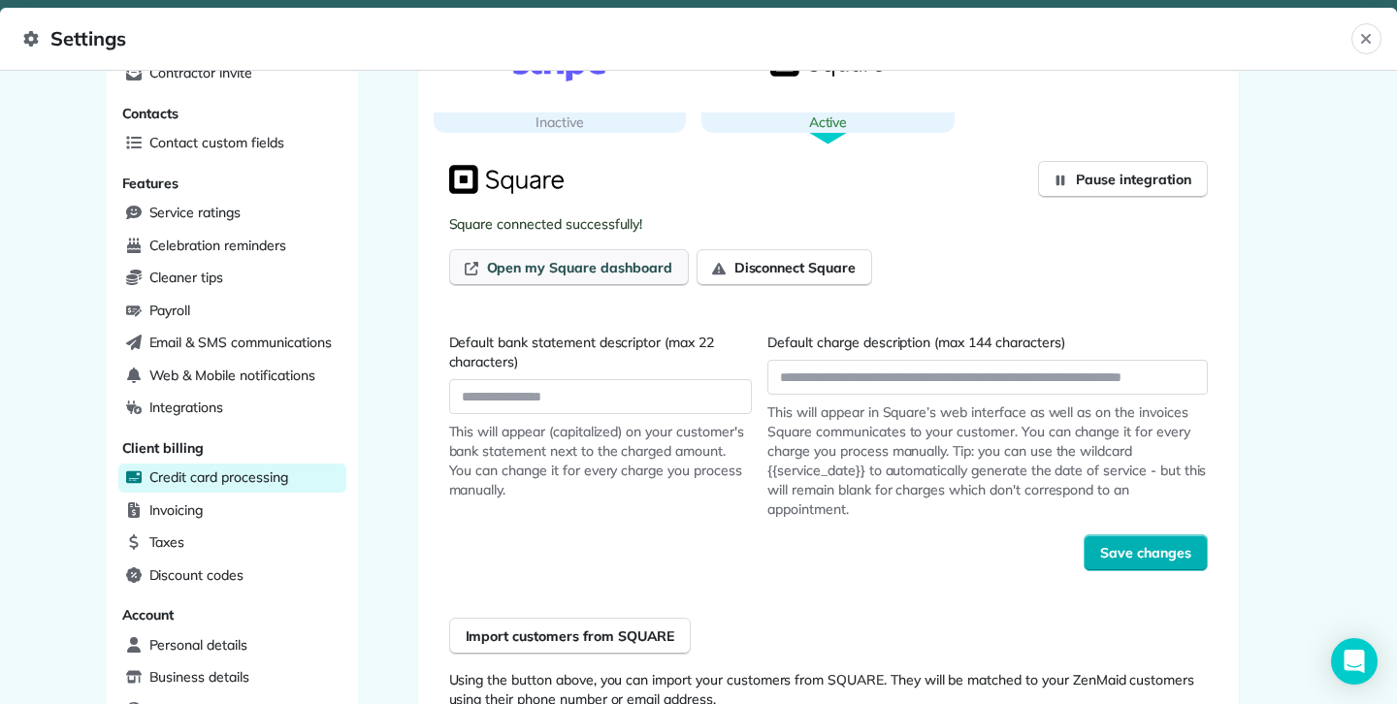
click at [549, 273] on span "Open my Square dashboard" at bounding box center [579, 267] width 185 height 19
